Goal: Task Accomplishment & Management: Complete application form

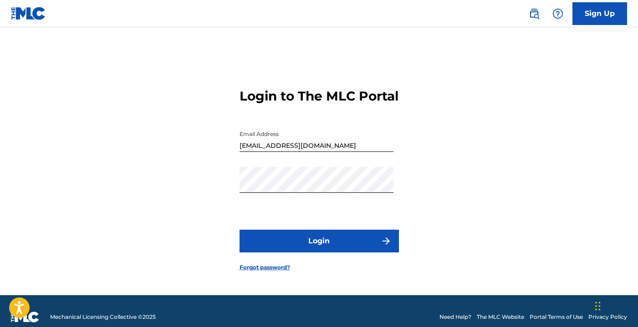
click at [333, 245] on button "Login" at bounding box center [319, 241] width 159 height 23
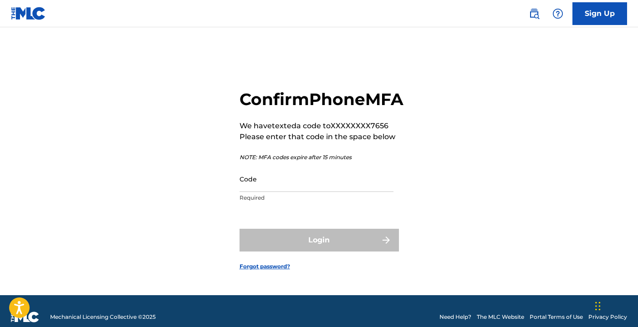
click at [268, 188] on input "Code" at bounding box center [317, 179] width 154 height 26
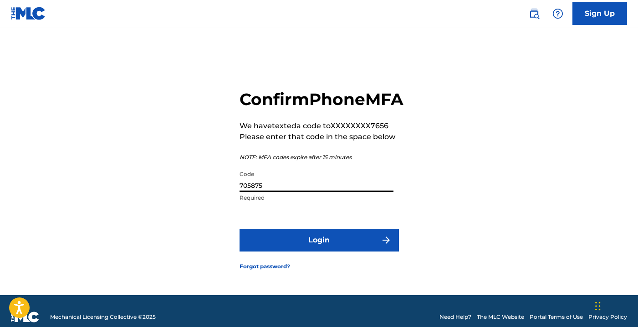
type input "705875"
click at [316, 251] on button "Login" at bounding box center [319, 240] width 159 height 23
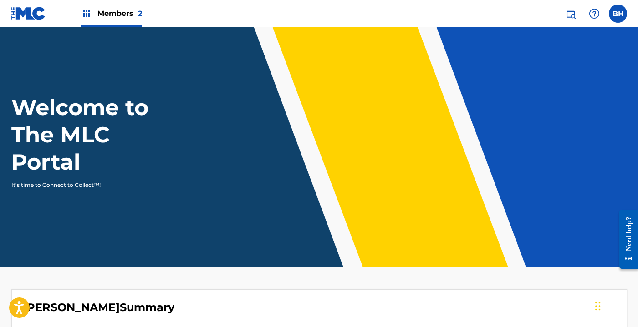
click at [619, 11] on label at bounding box center [618, 14] width 18 height 18
click at [618, 14] on input "BH [PERSON_NAME] [EMAIL_ADDRESS][DOMAIN_NAME] Notification Preferences Profile …" at bounding box center [618, 14] width 0 height 0
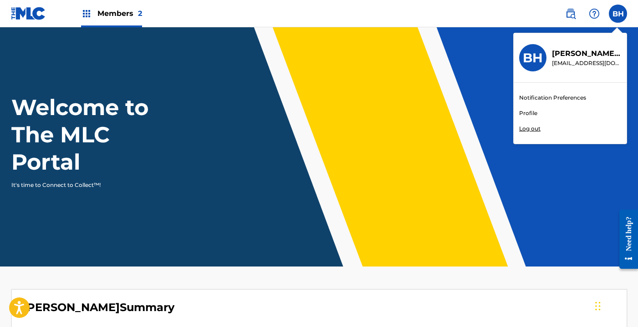
click at [535, 128] on p "Log out" at bounding box center [529, 129] width 21 height 8
click at [618, 14] on input "BH [PERSON_NAME] [EMAIL_ADDRESS][DOMAIN_NAME] Notification Preferences Profile …" at bounding box center [618, 14] width 0 height 0
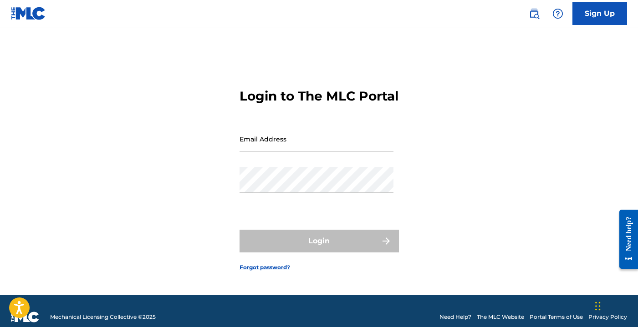
click at [276, 148] on input "Email Address" at bounding box center [317, 139] width 154 height 26
type input "[EMAIL_ADDRESS][DOMAIN_NAME]"
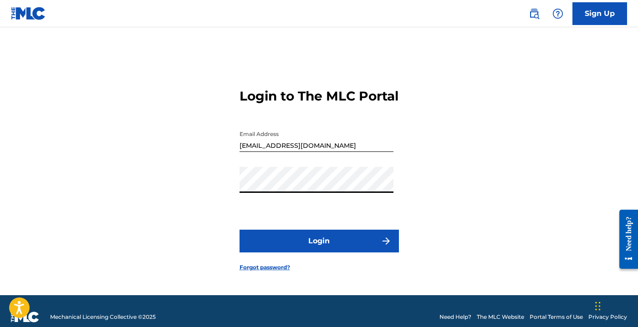
click at [323, 248] on button "Login" at bounding box center [319, 241] width 159 height 23
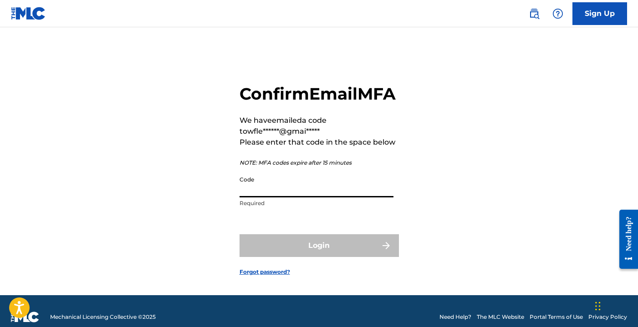
click at [246, 198] on input "Code" at bounding box center [317, 185] width 154 height 26
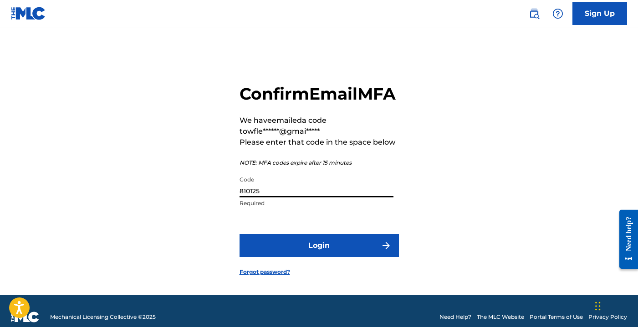
type input "810125"
click at [304, 257] on button "Login" at bounding box center [319, 246] width 159 height 23
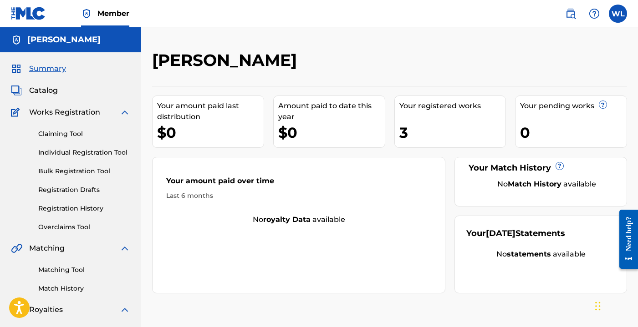
click at [53, 89] on span "Catalog" at bounding box center [43, 90] width 29 height 11
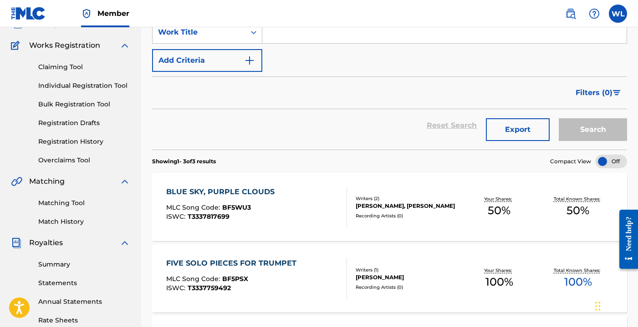
scroll to position [62, 0]
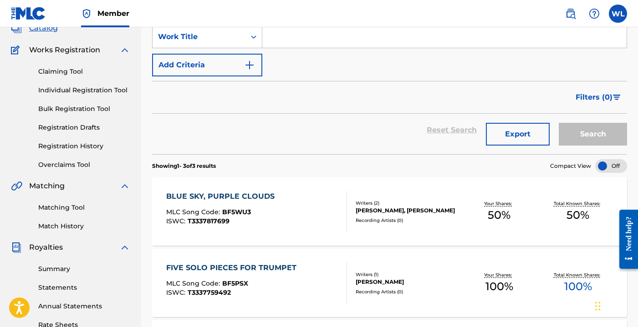
click at [80, 127] on link "Registration Drafts" at bounding box center [84, 128] width 92 height 10
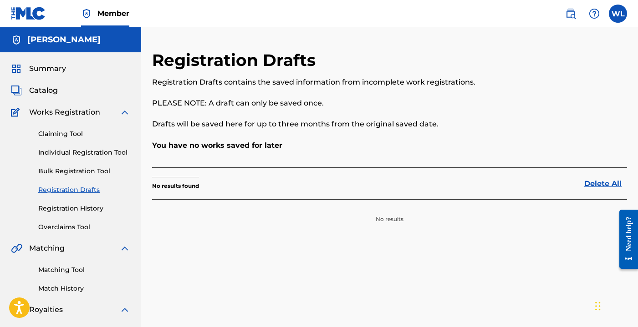
click at [76, 206] on link "Registration History" at bounding box center [84, 209] width 92 height 10
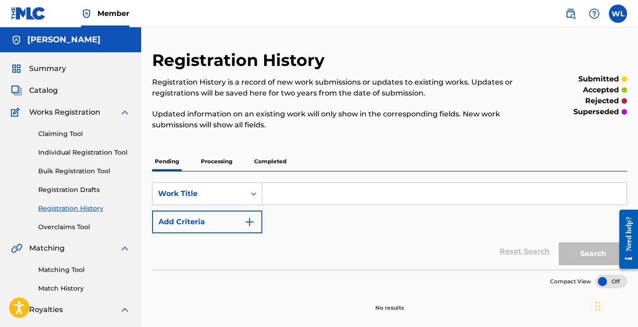
click at [223, 165] on p "Processing" at bounding box center [216, 161] width 37 height 19
click at [273, 164] on p "Completed" at bounding box center [270, 161] width 38 height 19
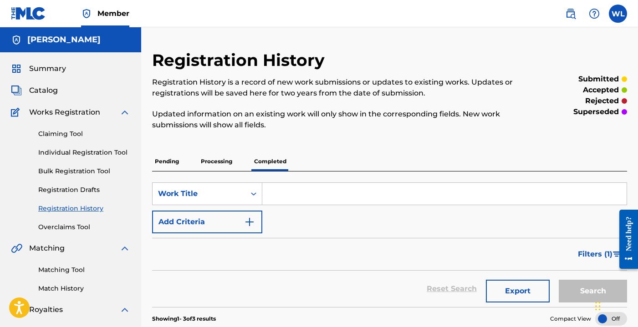
click at [93, 151] on link "Individual Registration Tool" at bounding box center [84, 153] width 92 height 10
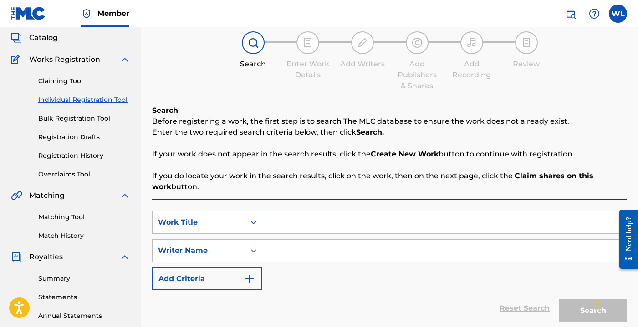
scroll to position [56, 0]
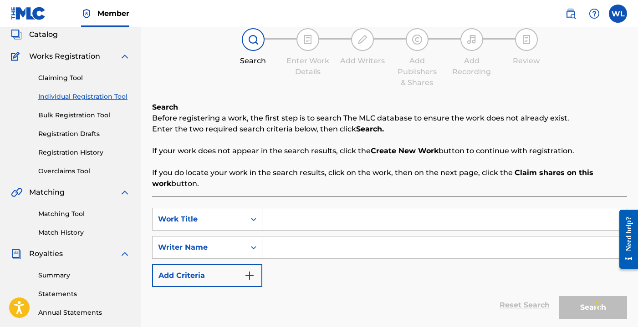
click at [286, 221] on input "Search Form" at bounding box center [444, 220] width 364 height 22
type input "I"
type input "o [GEOGRAPHIC_DATA]"
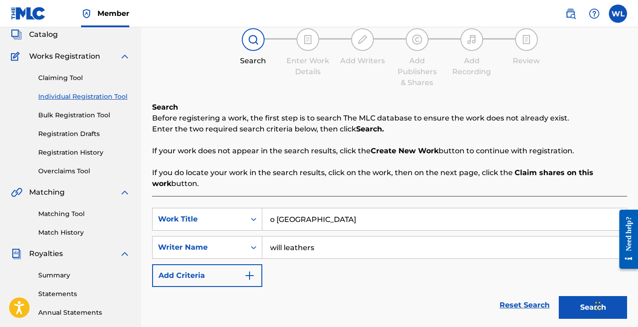
type input "will leathers"
click at [559, 297] on button "Search" at bounding box center [593, 308] width 68 height 23
click at [578, 305] on button "Search" at bounding box center [593, 308] width 68 height 23
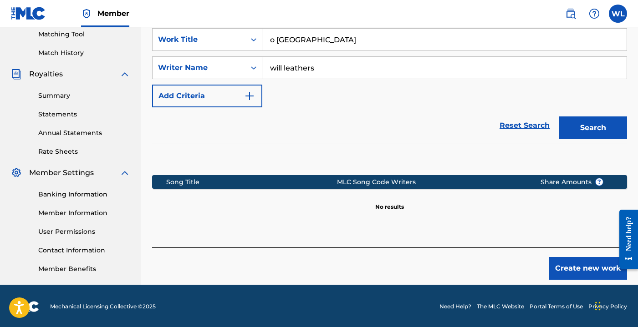
scroll to position [237, 0]
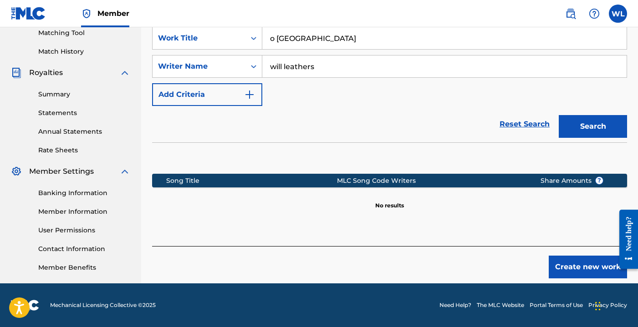
click at [580, 270] on button "Create new work" at bounding box center [588, 267] width 78 height 23
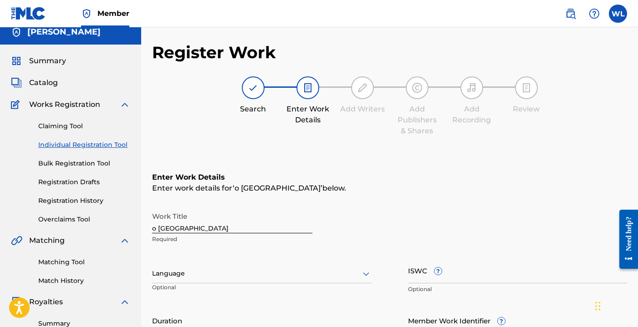
scroll to position [7, 0]
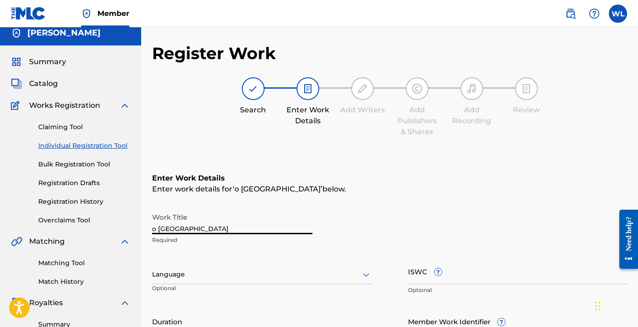
click at [206, 227] on input "o [GEOGRAPHIC_DATA]" at bounding box center [232, 222] width 160 height 26
click at [207, 228] on input "o [GEOGRAPHIC_DATA]" at bounding box center [232, 222] width 160 height 26
type input "o"
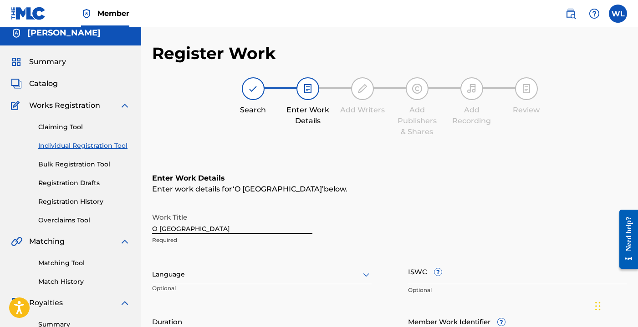
type input "O [GEOGRAPHIC_DATA]"
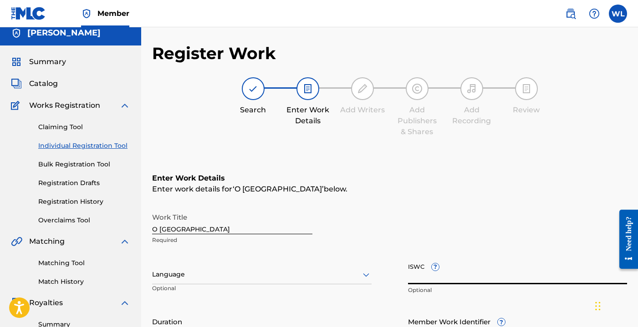
click at [422, 278] on input "ISWC ?" at bounding box center [518, 272] width 220 height 26
paste input "T-334.840.194-1"
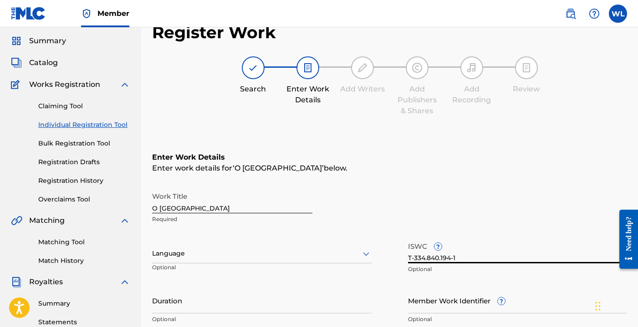
scroll to position [33, 0]
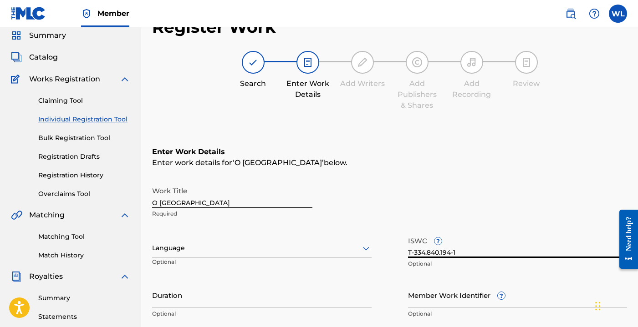
type input "T-334.840.194-1"
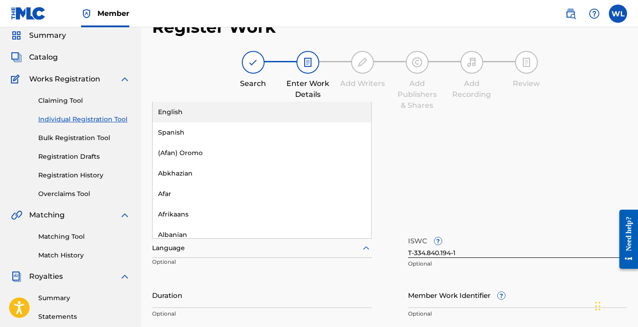
click at [250, 245] on div at bounding box center [262, 248] width 220 height 11
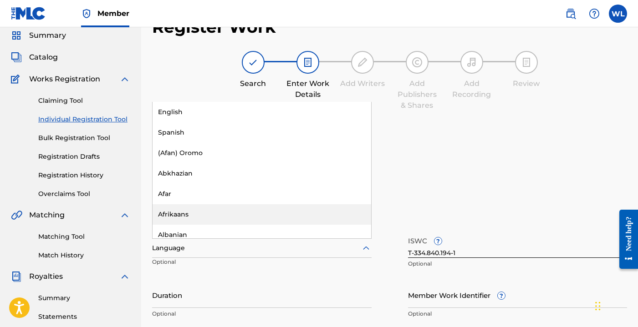
click at [400, 191] on div "Work Title O Canada Required" at bounding box center [389, 202] width 475 height 41
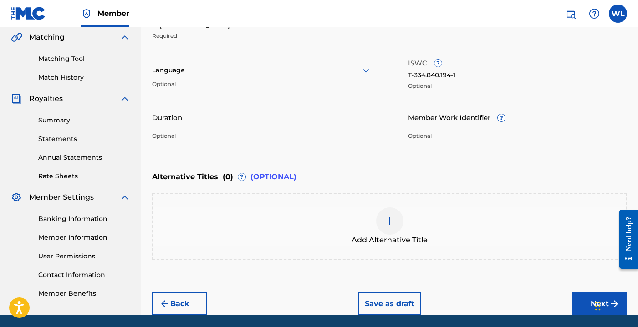
scroll to position [213, 0]
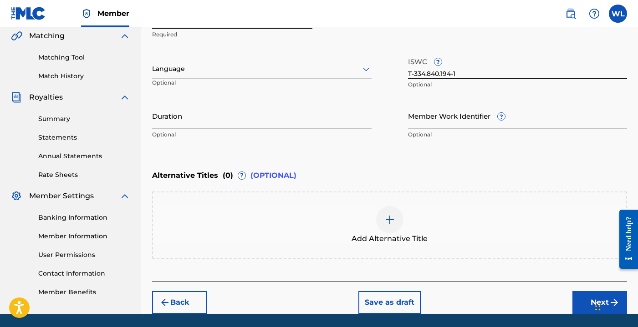
click at [271, 117] on input "Duration" at bounding box center [262, 116] width 220 height 26
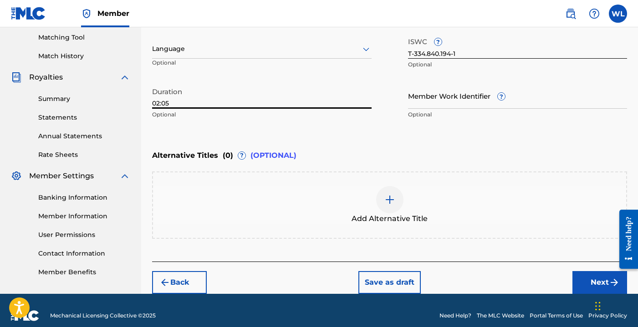
scroll to position [243, 0]
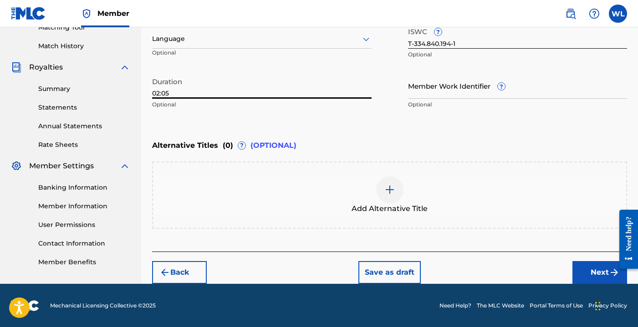
type input "02:05"
click at [594, 271] on button "Next" at bounding box center [600, 272] width 55 height 23
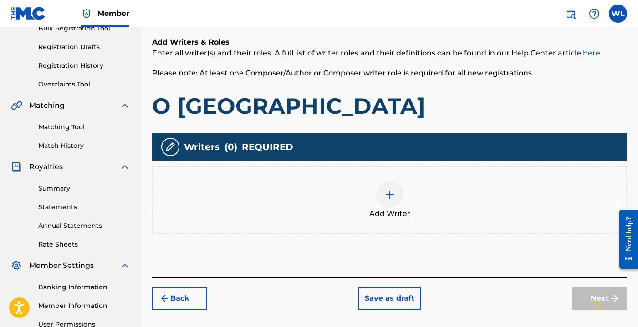
scroll to position [159, 0]
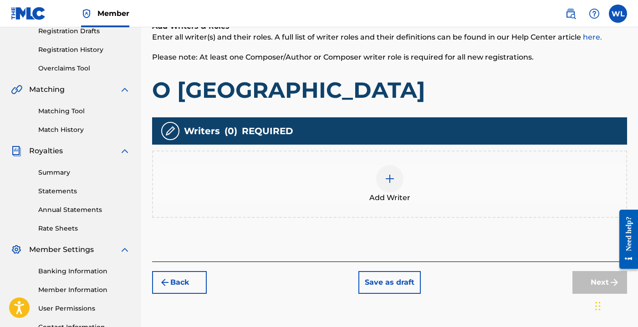
click at [395, 179] on img at bounding box center [389, 179] width 11 height 11
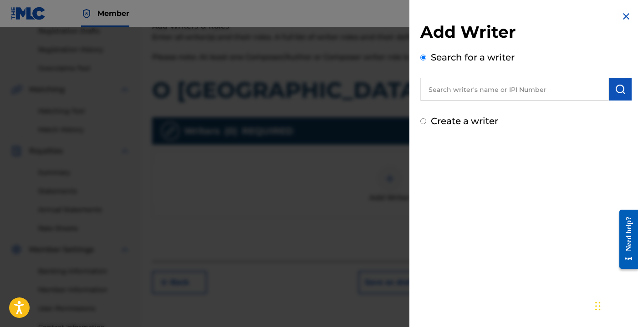
click at [520, 89] on input "text" at bounding box center [514, 89] width 189 height 23
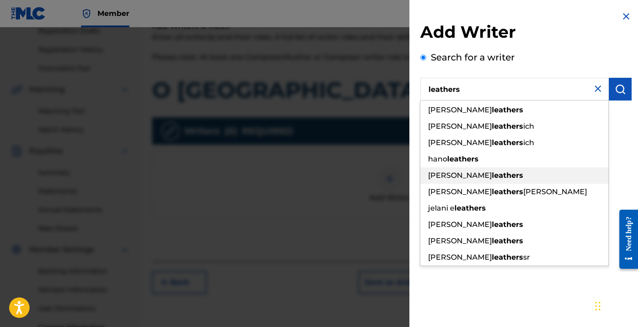
click at [490, 174] on div "[PERSON_NAME]" at bounding box center [514, 176] width 188 height 16
type input "[PERSON_NAME]"
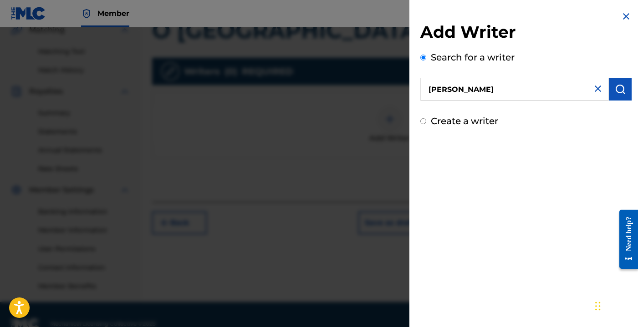
scroll to position [221, 0]
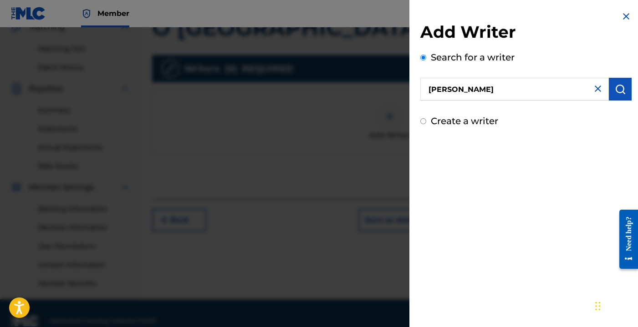
click at [535, 91] on input "[PERSON_NAME]" at bounding box center [514, 89] width 189 height 23
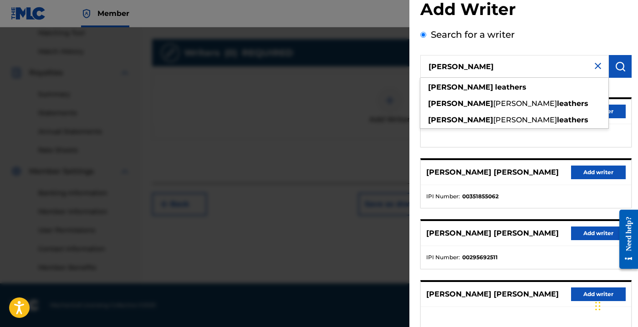
scroll to position [0, 0]
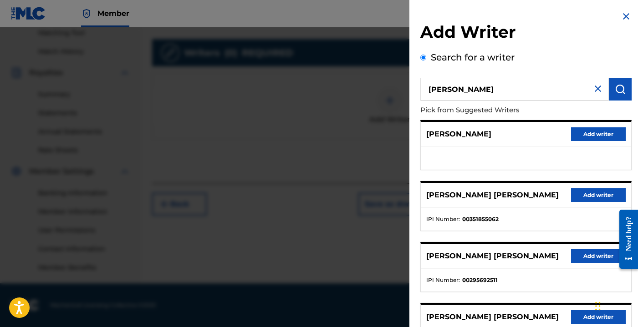
click at [514, 182] on div "[PERSON_NAME] [PERSON_NAME] Add writer IPI Number : 00351855062" at bounding box center [525, 206] width 211 height 50
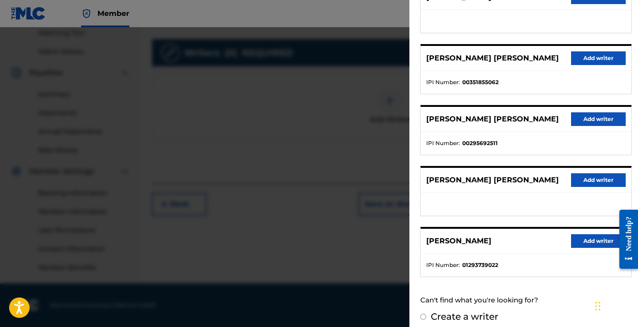
scroll to position [144, 0]
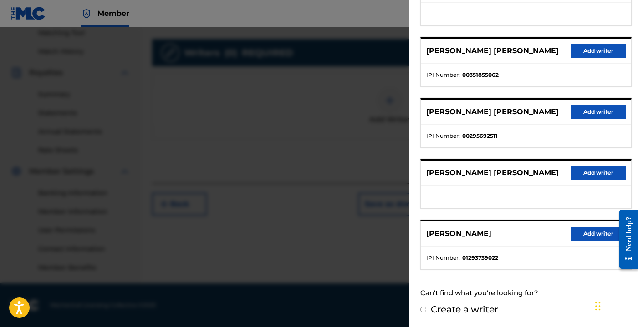
click at [585, 231] on button "Add writer" at bounding box center [598, 234] width 55 height 14
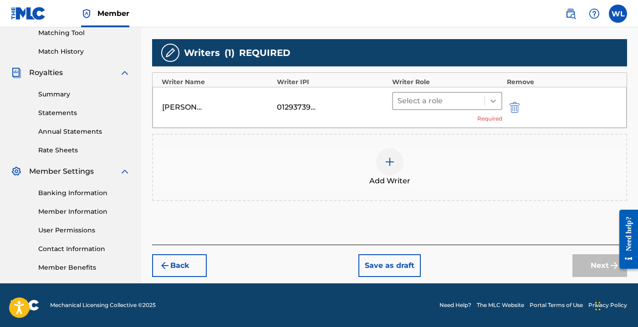
click at [493, 101] on icon at bounding box center [493, 101] width 9 height 9
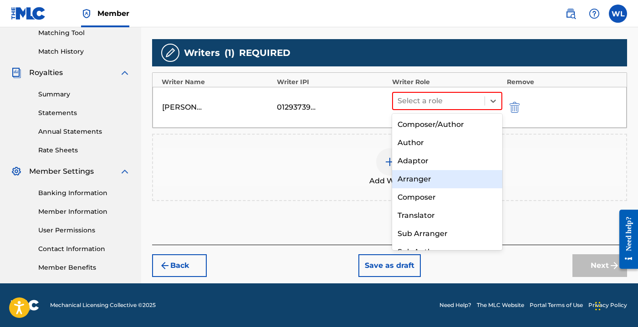
click at [424, 179] on div "Arranger" at bounding box center [447, 179] width 110 height 18
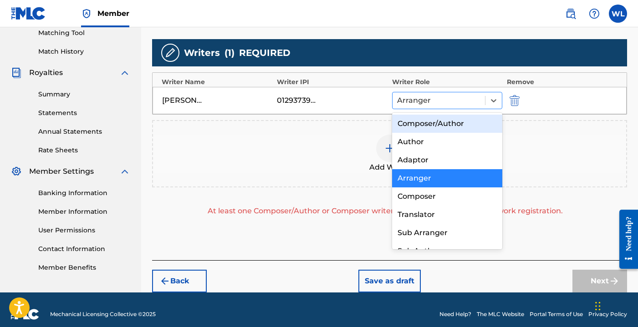
click at [456, 97] on div at bounding box center [438, 100] width 83 height 13
click at [444, 123] on div "Composer/Author" at bounding box center [447, 124] width 110 height 18
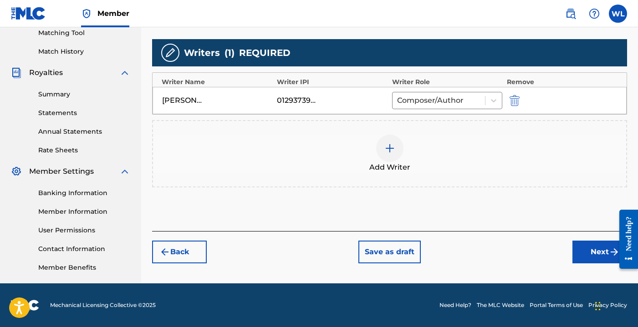
click at [588, 251] on button "Next" at bounding box center [600, 252] width 55 height 23
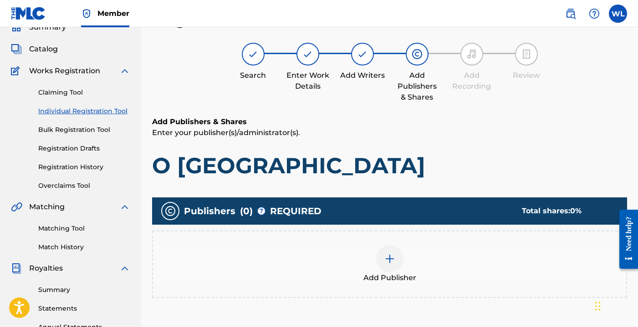
scroll to position [41, 0]
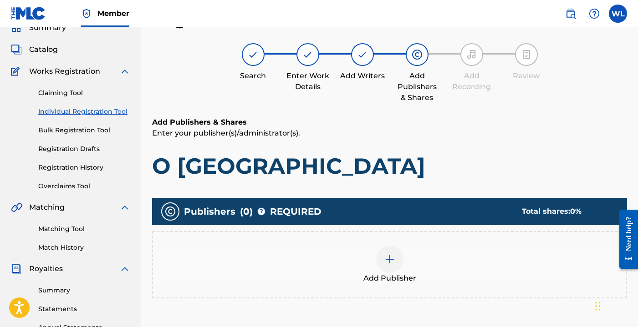
click at [392, 257] on img at bounding box center [389, 259] width 11 height 11
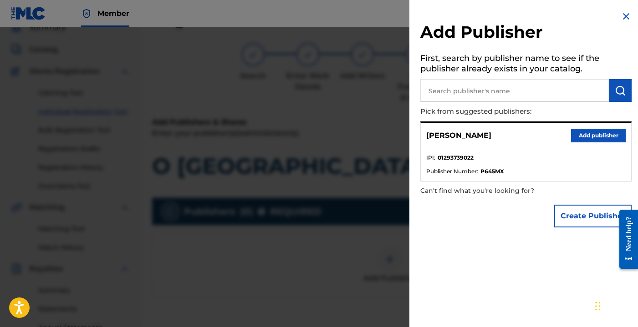
click at [598, 136] on button "Add publisher" at bounding box center [598, 136] width 55 height 14
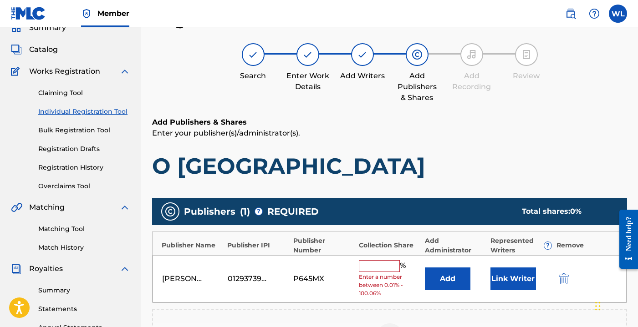
click at [389, 264] on input "text" at bounding box center [379, 267] width 41 height 12
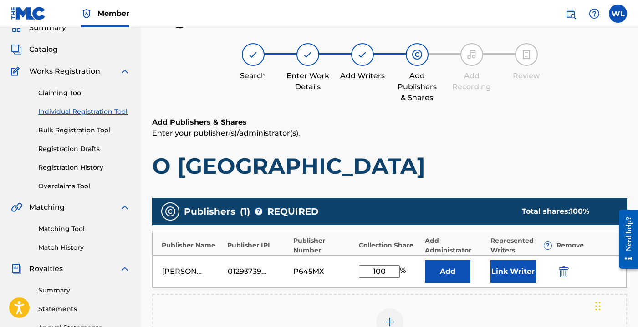
type input "100"
click at [506, 269] on button "Link Writer" at bounding box center [514, 272] width 46 height 23
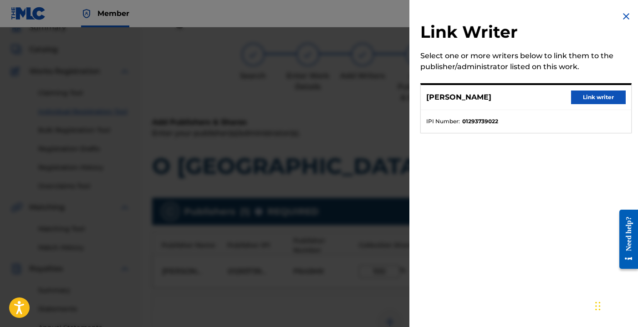
click at [593, 94] on button "Link writer" at bounding box center [598, 98] width 55 height 14
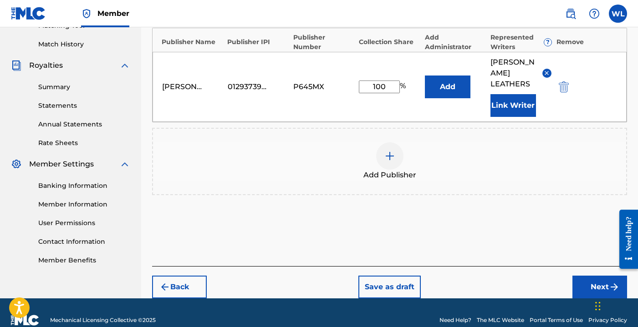
scroll to position [249, 0]
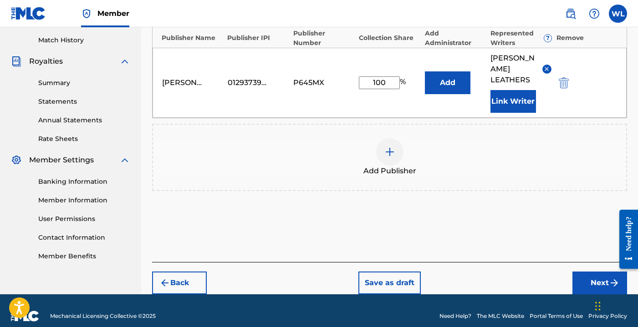
click at [597, 272] on button "Next" at bounding box center [600, 283] width 55 height 23
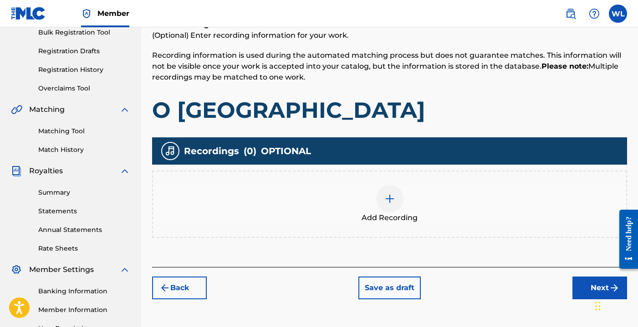
scroll to position [160, 0]
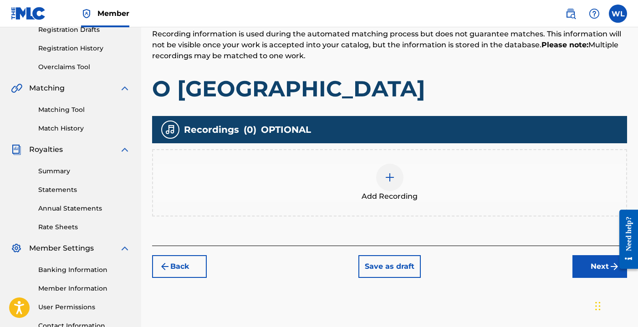
click at [396, 184] on div at bounding box center [389, 177] width 27 height 27
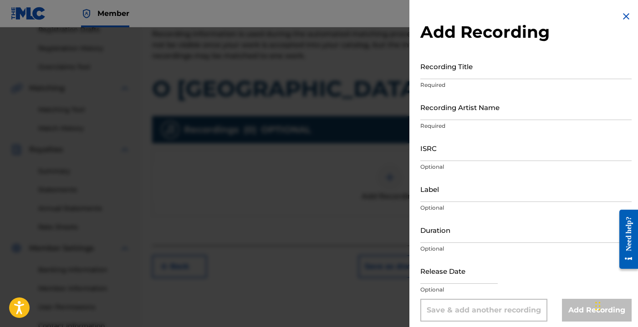
click at [456, 70] on input "Recording Title" at bounding box center [525, 66] width 211 height 26
type input "Blue Sky, Purple Clouds"
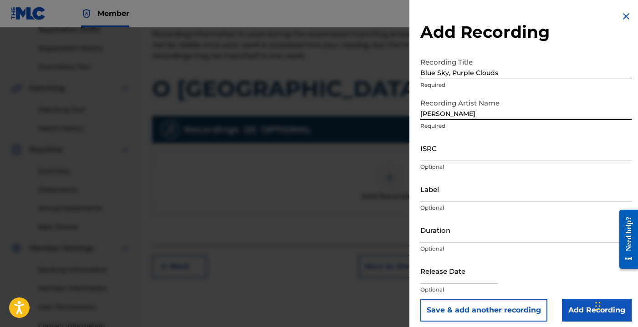
type input "[PERSON_NAME]"
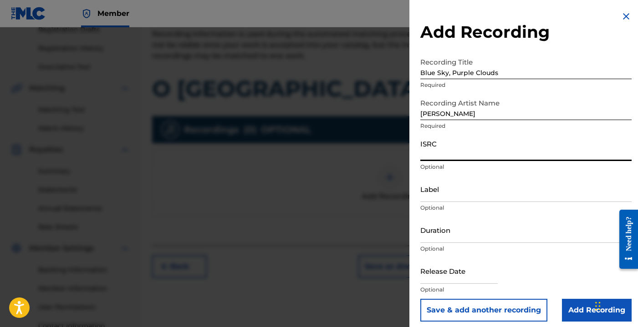
click at [426, 151] on input "ISRC" at bounding box center [525, 148] width 211 height 26
paste input "QZWDE2519954"
type input "QZWDE2519954"
click at [440, 192] on input "Label" at bounding box center [525, 189] width 211 height 26
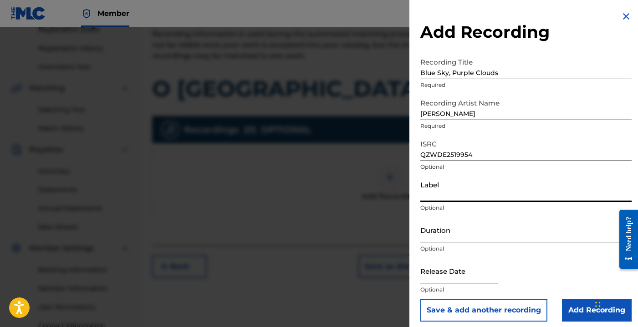
type input "[PERSON_NAME]"
click at [461, 235] on input "Duration" at bounding box center [525, 230] width 211 height 26
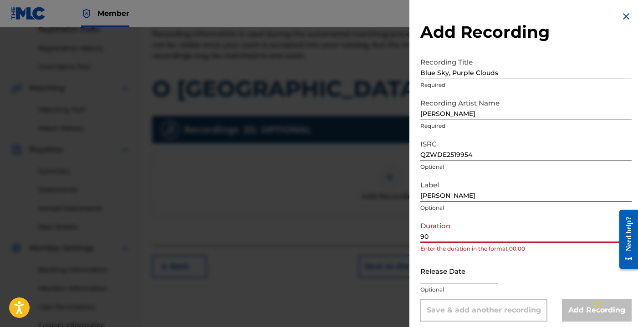
type input "9"
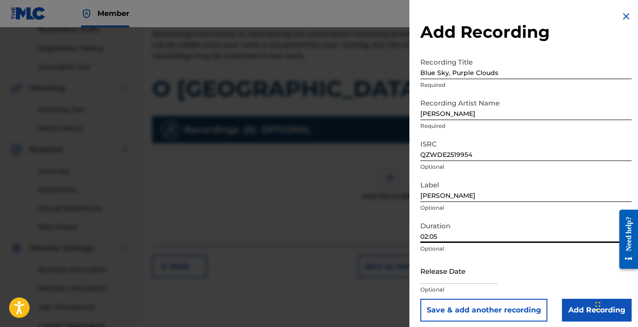
scroll to position [5, 0]
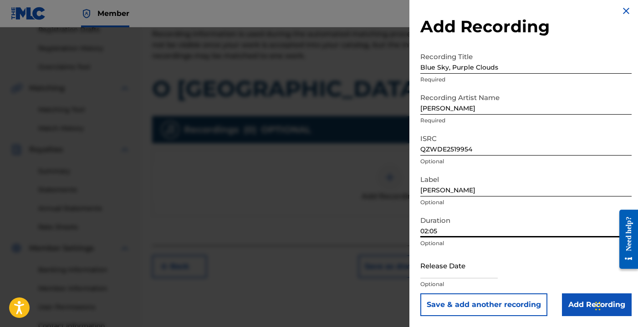
type input "02:05"
click at [451, 263] on input "text" at bounding box center [458, 266] width 77 height 26
select select "8"
select select "2025"
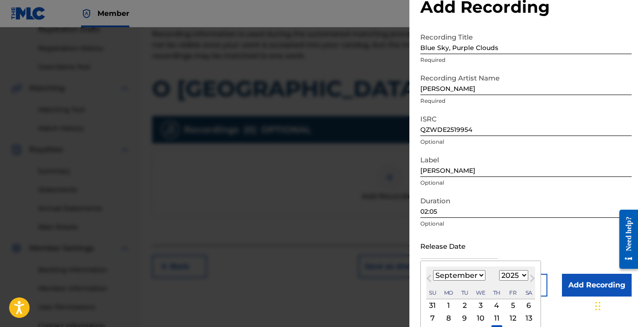
scroll to position [26, 0]
type input "[DATE]"
select select "4"
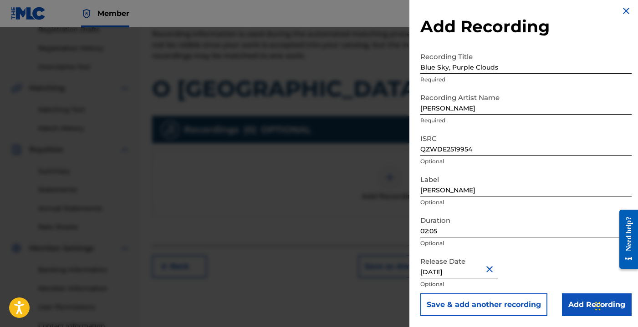
scroll to position [5, 0]
click at [585, 301] on input "Add Recording" at bounding box center [597, 305] width 70 height 23
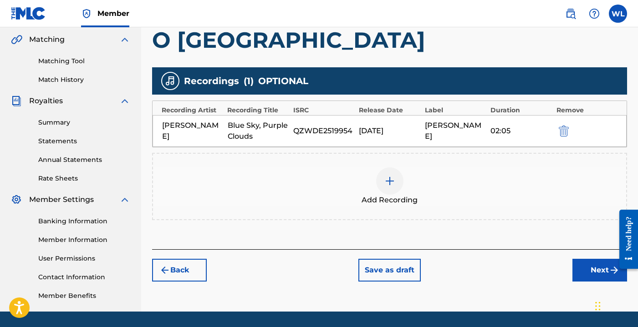
scroll to position [237, 0]
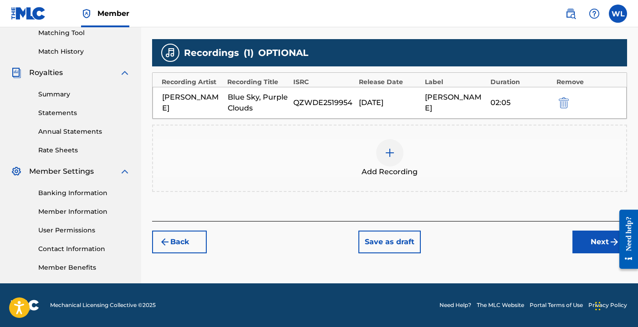
click at [597, 249] on button "Next" at bounding box center [600, 242] width 55 height 23
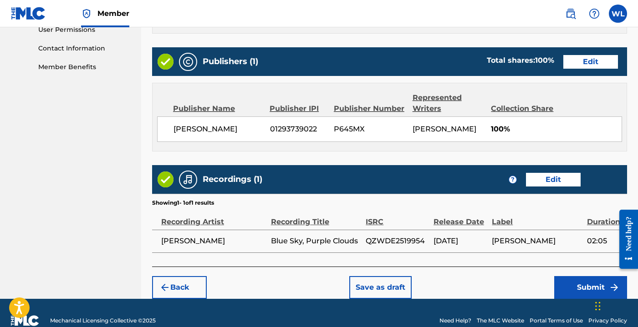
scroll to position [464, 0]
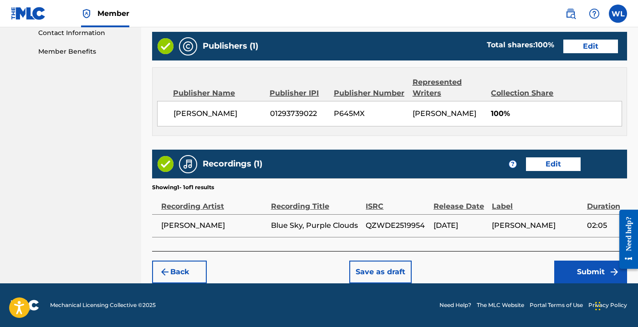
click at [586, 270] on button "Submit" at bounding box center [590, 272] width 73 height 23
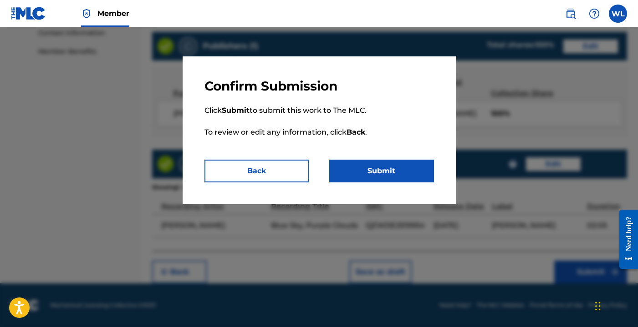
click at [357, 168] on button "Submit" at bounding box center [381, 171] width 105 height 23
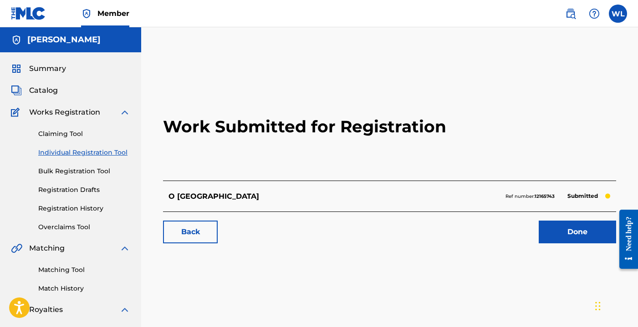
click at [616, 13] on label at bounding box center [618, 14] width 18 height 18
click at [618, 14] on input "WL [PERSON_NAME] [EMAIL_ADDRESS][DOMAIN_NAME] Notification Preferences Profile …" at bounding box center [618, 14] width 0 height 0
click at [524, 131] on p "Log out" at bounding box center [529, 129] width 21 height 8
click at [618, 14] on input "WL [PERSON_NAME] [EMAIL_ADDRESS][DOMAIN_NAME] Notification Preferences Profile …" at bounding box center [618, 14] width 0 height 0
